Goal: Task Accomplishment & Management: Manage account settings

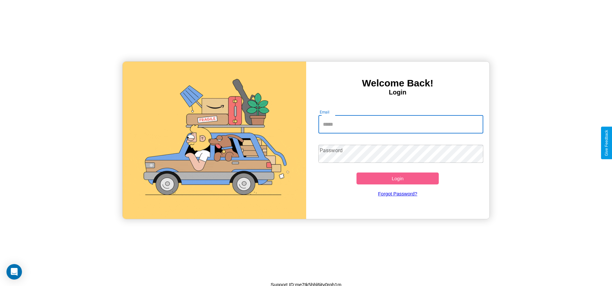
click at [401, 124] on input "Email" at bounding box center [401, 125] width 165 height 18
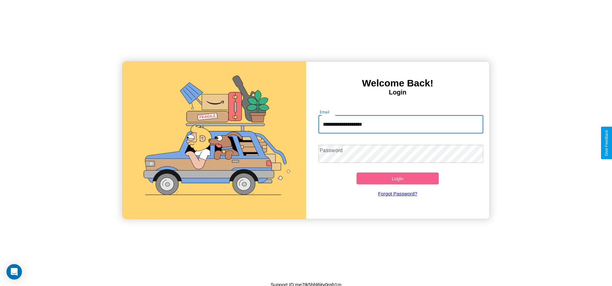
type input "**********"
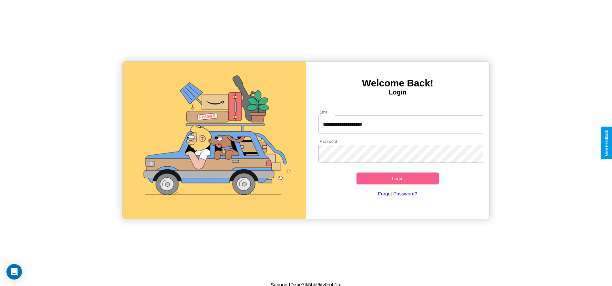
click at [398, 179] on button "Login" at bounding box center [398, 179] width 83 height 12
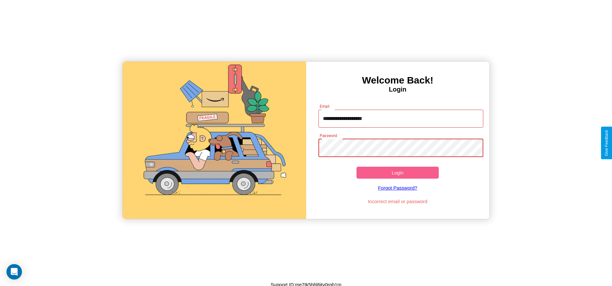
click at [398, 173] on button "Login" at bounding box center [398, 173] width 83 height 12
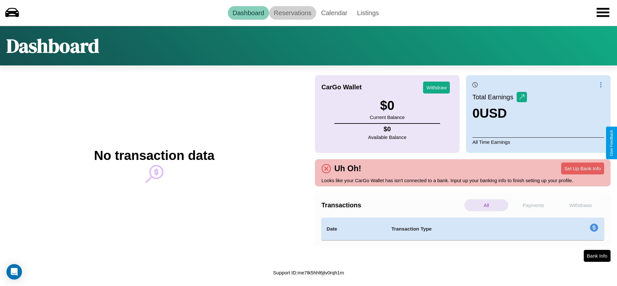
click at [292, 13] on link "Reservations" at bounding box center [292, 13] width 47 height 14
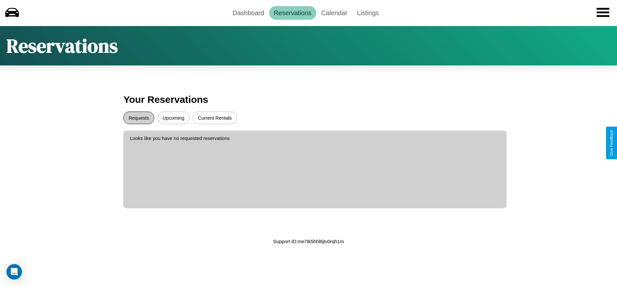
click at [139, 118] on button "Requests" at bounding box center [138, 118] width 31 height 13
click at [215, 118] on button "Current Rentals" at bounding box center [215, 118] width 44 height 13
click at [173, 118] on button "Upcoming" at bounding box center [174, 118] width 32 height 13
click at [248, 13] on link "Dashboard" at bounding box center [248, 13] width 41 height 14
